Goal: Transaction & Acquisition: Book appointment/travel/reservation

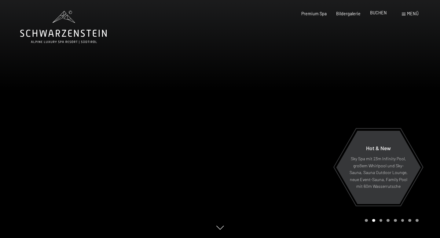
click at [382, 15] on span "BUCHEN" at bounding box center [378, 12] width 17 height 5
click at [404, 13] on span at bounding box center [404, 14] width 4 height 3
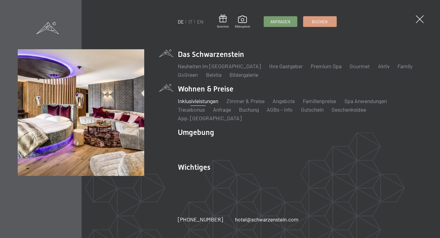
click at [203, 104] on link "Inklusivleistungen" at bounding box center [198, 101] width 40 height 7
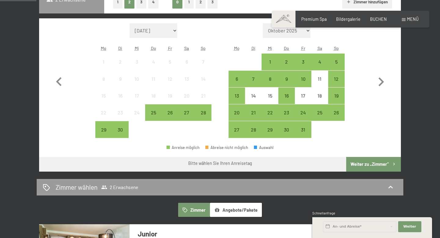
scroll to position [169, 0]
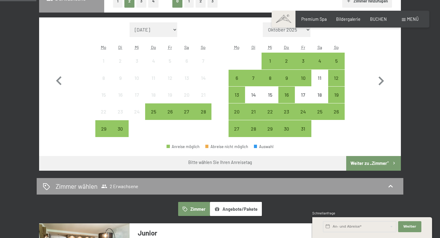
click at [305, 31] on select "Oktober 2025 November 2025 Dezember 2025 Januar 2026 Februar 2026 März 2026 Apr…" at bounding box center [287, 29] width 48 height 15
select select "2025-10-01"
select select "2025-11-01"
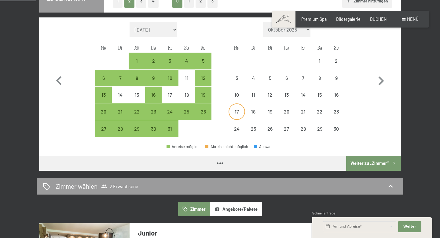
select select "2025-10-01"
select select "2025-11-01"
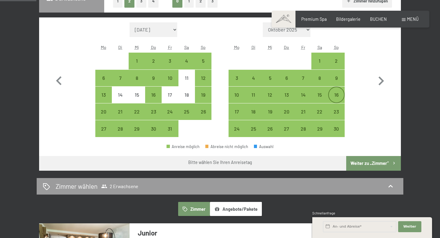
click at [337, 97] on div "16" at bounding box center [336, 99] width 15 height 15
select select "2025-10-01"
select select "2025-11-01"
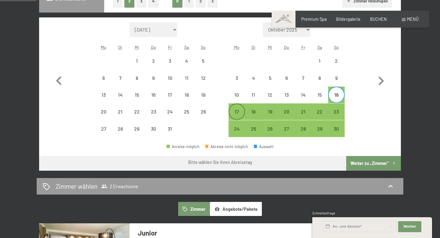
click at [236, 114] on div "17" at bounding box center [236, 116] width 15 height 15
select select "2025-10-01"
select select "2025-11-01"
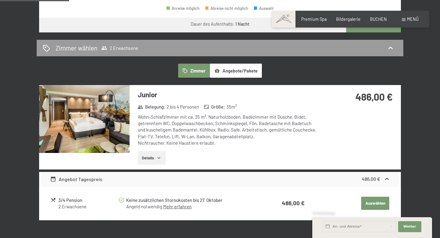
scroll to position [308, 0]
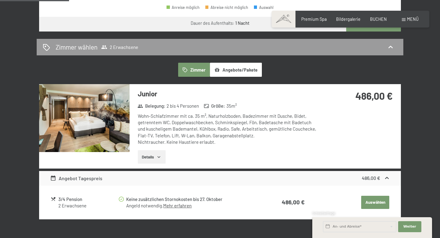
click at [160, 157] on icon "button" at bounding box center [159, 156] width 5 height 5
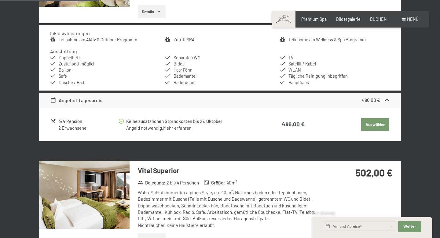
scroll to position [458, 0]
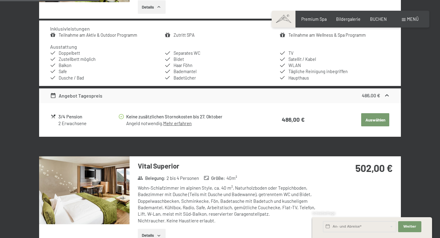
click at [172, 124] on link "Mehr erfahren" at bounding box center [177, 123] width 28 height 6
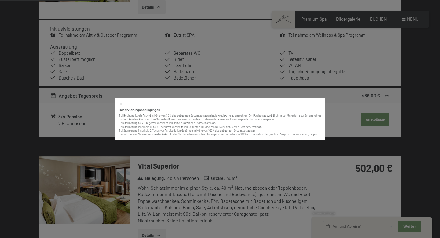
click at [121, 102] on button at bounding box center [121, 104] width 4 height 4
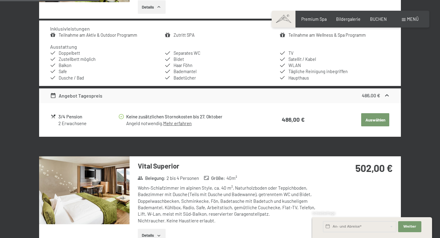
click at [58, 119] on div "3/4 Pension" at bounding box center [88, 116] width 60 height 7
click at [66, 119] on div "3/4 Pension" at bounding box center [88, 116] width 60 height 7
drag, startPoint x: 83, startPoint y: 118, endPoint x: 55, endPoint y: 118, distance: 28.1
click at [55, 118] on div "3/4 Pension 2 Erwachsene" at bounding box center [85, 119] width 68 height 13
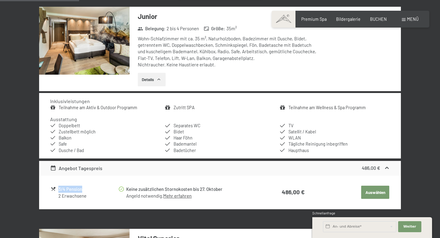
scroll to position [390, 0]
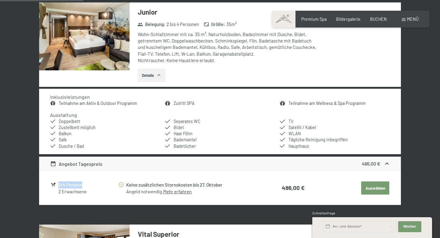
click at [368, 188] on button "Auswählen" at bounding box center [375, 187] width 28 height 13
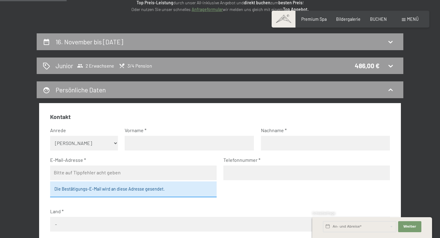
scroll to position [93, 0]
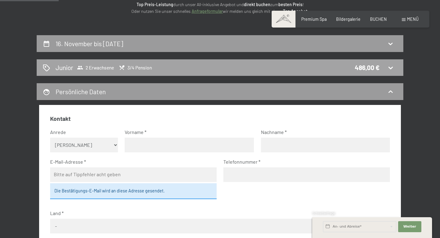
click at [141, 70] on span "3/4 Pension" at bounding box center [135, 68] width 33 height 6
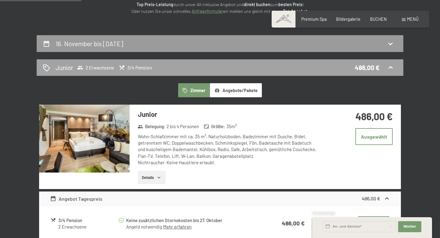
scroll to position [128, 0]
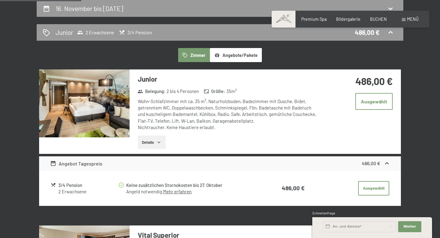
click at [236, 54] on button "Angebote/Pakete" at bounding box center [236, 55] width 52 height 14
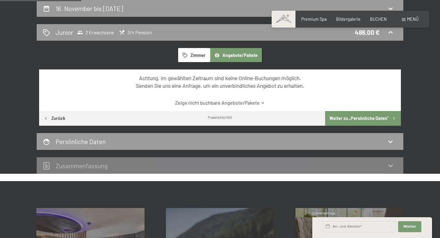
click at [192, 103] on link "Zeige nicht buchbare Angebote/Pakete" at bounding box center [220, 102] width 340 height 7
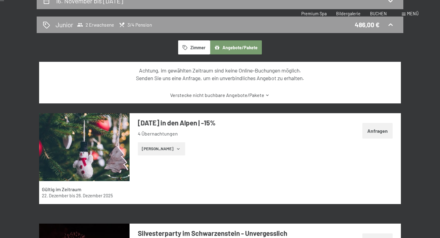
scroll to position [0, 0]
